Goal: Navigation & Orientation: Find specific page/section

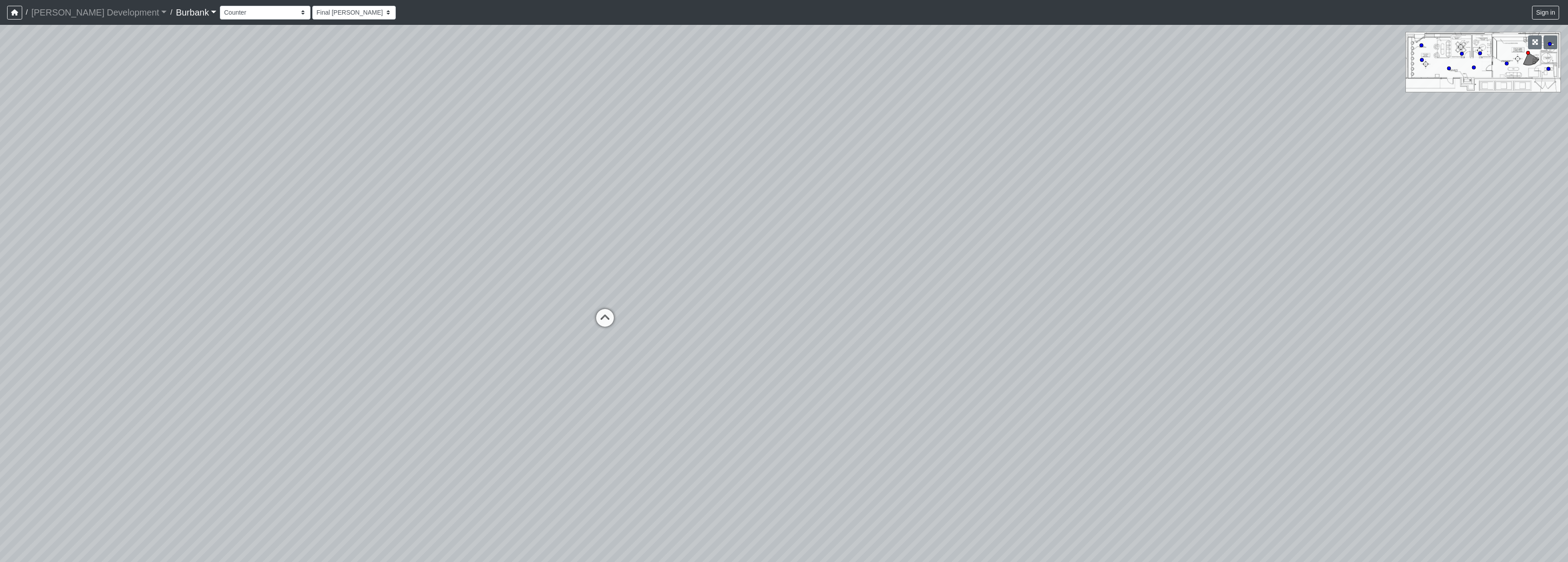
select select "4PMbX4aT4MQRpT3P6tQpEp"
drag, startPoint x: 927, startPoint y: 351, endPoint x: 384, endPoint y: 268, distance: 549.3
click at [384, 268] on div "Loading... Counters Loading... Entry Loading... Screen Loading... Make-Up Room …" at bounding box center [784, 293] width 1568 height 537
drag, startPoint x: 1077, startPoint y: 333, endPoint x: 646, endPoint y: 337, distance: 431.0
click at [646, 337] on div "Loading... Counters Loading... Entry Loading... Screen Loading... Make-Up Room …" at bounding box center [784, 293] width 1568 height 537
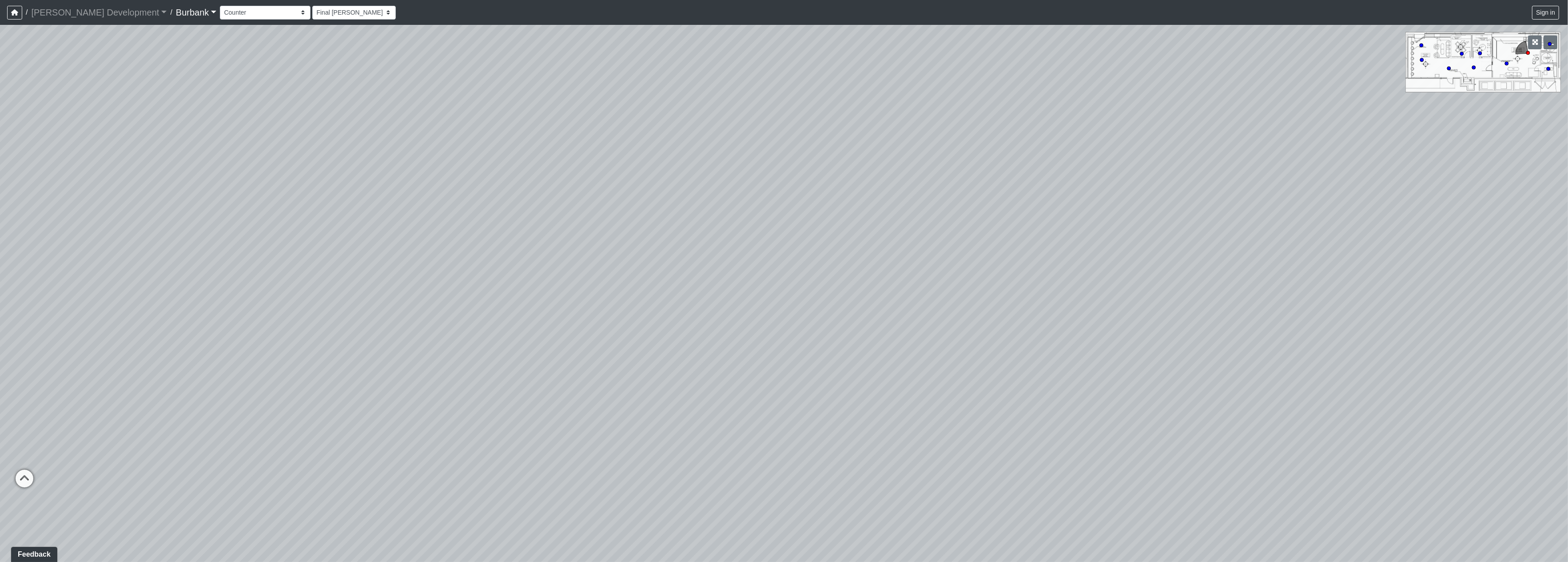
drag, startPoint x: 1100, startPoint y: 338, endPoint x: 545, endPoint y: 406, distance: 559.2
click at [542, 408] on div "Loading... Counters Loading... Entry Loading... Screen Loading... Make-Up Room …" at bounding box center [784, 293] width 1568 height 537
drag, startPoint x: 1177, startPoint y: 318, endPoint x: 606, endPoint y: 267, distance: 573.3
click at [606, 267] on div "Loading... Counters Loading... Entry Loading... Screen Loading... Make-Up Room …" at bounding box center [784, 293] width 1568 height 537
drag, startPoint x: 965, startPoint y: 223, endPoint x: 768, endPoint y: 119, distance: 222.8
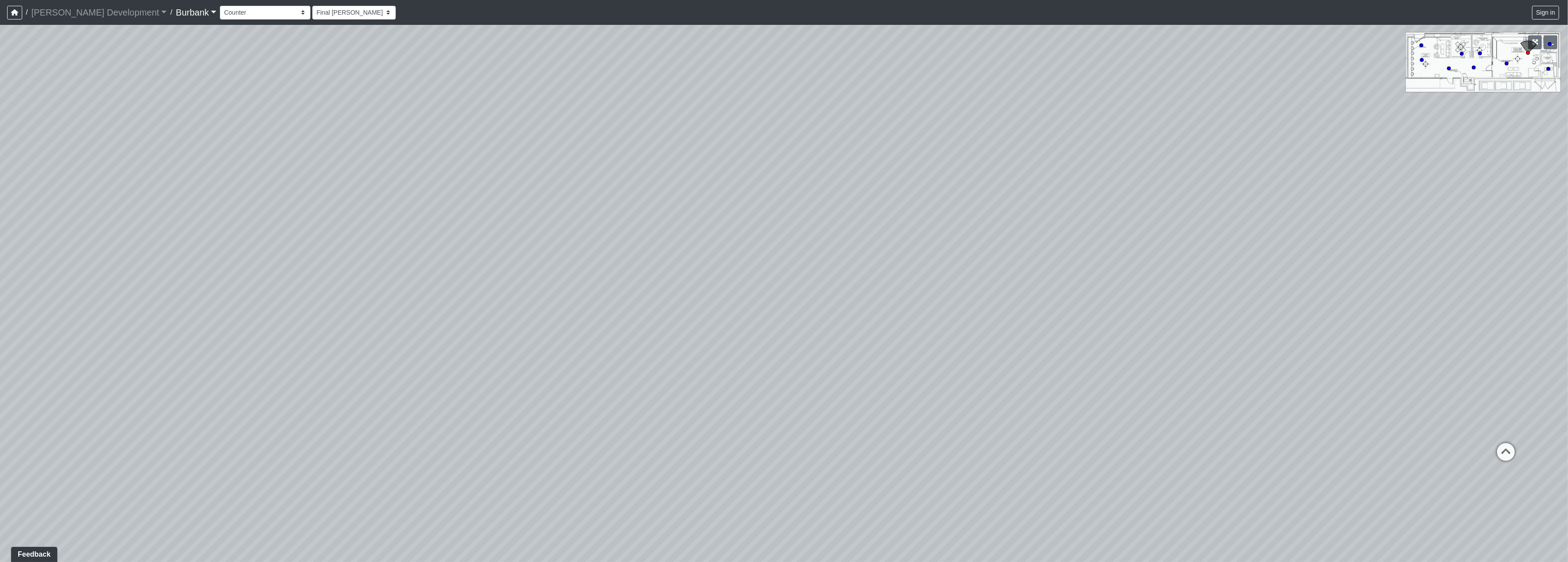
click at [768, 119] on div "Loading... Counters Loading... Entry Loading... Screen Loading... Make-Up Room …" at bounding box center [784, 293] width 1568 height 537
drag, startPoint x: 629, startPoint y: 127, endPoint x: 730, endPoint y: 193, distance: 120.7
click at [730, 193] on div "Loading... Counters Loading... Entry Loading... Screen Loading... Make-Up Room …" at bounding box center [784, 293] width 1568 height 537
drag, startPoint x: 829, startPoint y: 282, endPoint x: 757, endPoint y: 345, distance: 95.7
click at [753, 363] on div "Loading... Counters Loading... Entry Loading... Screen Loading... Make-Up Room …" at bounding box center [784, 293] width 1568 height 537
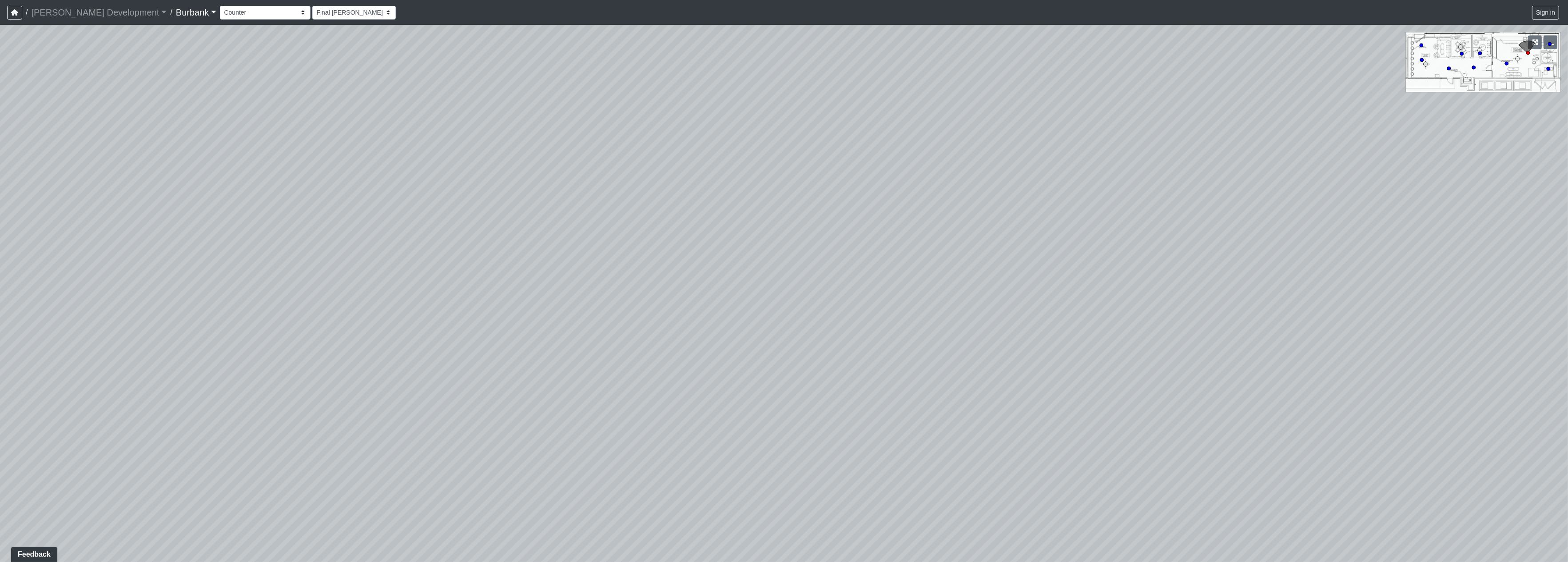
drag, startPoint x: 967, startPoint y: 341, endPoint x: 511, endPoint y: 78, distance: 526.4
click at [967, 341] on div "Loading... Counters Loading... Entry Loading... Screen Loading... Make-Up Room …" at bounding box center [784, 293] width 1568 height 537
